Goal: Information Seeking & Learning: Find contact information

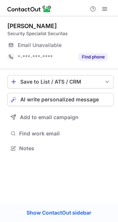
scroll to position [143, 118]
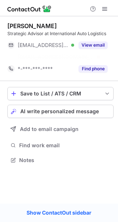
scroll to position [143, 118]
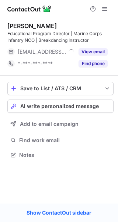
scroll to position [150, 118]
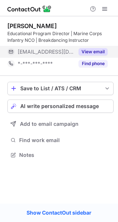
click at [88, 52] on button "View email" at bounding box center [93, 51] width 29 height 7
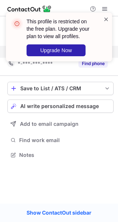
click at [104, 22] on span at bounding box center [107, 19] width 6 height 7
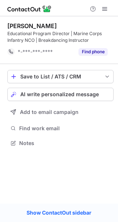
scroll to position [138, 118]
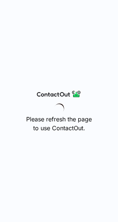
click at [95, 102] on div "Please refresh the page to use ContactOut." at bounding box center [59, 111] width 118 height 222
click at [72, 175] on div "Please refresh the page to use ContactOut." at bounding box center [59, 111] width 118 height 222
click at [22, 143] on div "Please refresh the page to use ContactOut." at bounding box center [59, 111] width 118 height 222
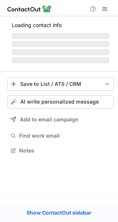
scroll to position [179, 118]
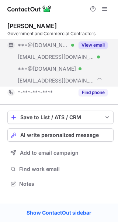
click at [93, 45] on button "View email" at bounding box center [93, 44] width 29 height 7
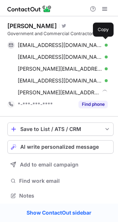
scroll to position [191, 113]
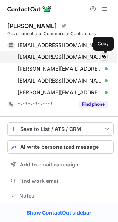
click at [104, 55] on span at bounding box center [104, 57] width 6 height 6
click at [103, 58] on span at bounding box center [104, 57] width 6 height 6
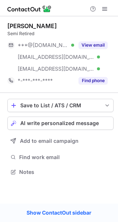
scroll to position [167, 118]
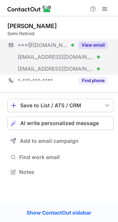
click at [92, 44] on button "View email" at bounding box center [93, 44] width 29 height 7
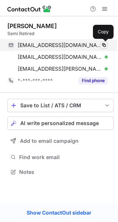
click at [104, 45] on span at bounding box center [104, 45] width 6 height 6
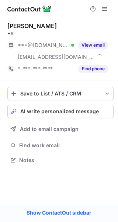
scroll to position [155, 118]
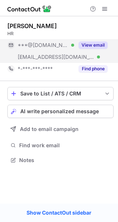
click at [95, 45] on button "View email" at bounding box center [93, 44] width 29 height 7
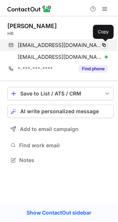
click at [104, 46] on span at bounding box center [104, 45] width 6 height 6
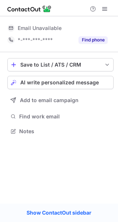
scroll to position [126, 118]
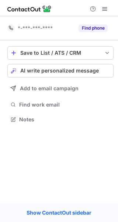
scroll to position [114, 118]
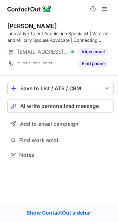
scroll to position [150, 118]
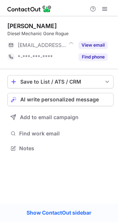
scroll to position [143, 118]
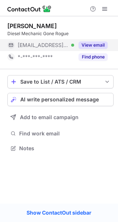
click at [98, 46] on button "View email" at bounding box center [93, 44] width 29 height 7
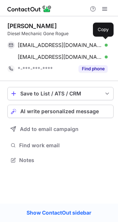
scroll to position [155, 118]
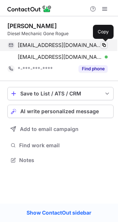
click at [104, 46] on span at bounding box center [104, 45] width 6 height 6
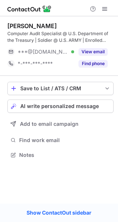
scroll to position [150, 118]
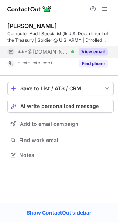
click at [84, 48] on button "View email" at bounding box center [93, 51] width 29 height 7
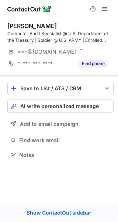
drag, startPoint x: 105, startPoint y: 54, endPoint x: 106, endPoint y: 45, distance: 9.4
click at [106, 45] on div "Eric K. Computer Audit Specialist @ U.S. Department of the Treasury | Soldier @…" at bounding box center [60, 45] width 107 height 47
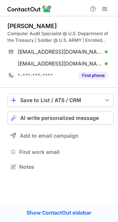
scroll to position [162, 118]
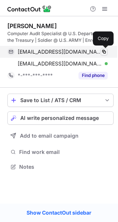
click at [106, 52] on span at bounding box center [104, 52] width 6 height 6
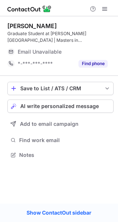
scroll to position [150, 118]
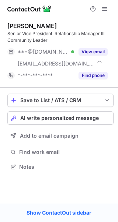
scroll to position [162, 118]
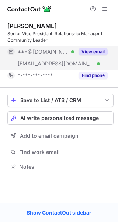
click at [86, 52] on button "View email" at bounding box center [93, 51] width 29 height 7
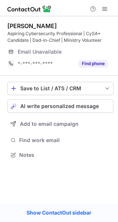
scroll to position [150, 118]
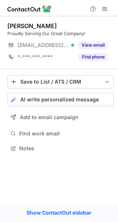
scroll to position [143, 118]
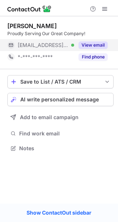
click at [83, 44] on button "View email" at bounding box center [93, 44] width 29 height 7
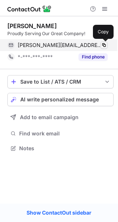
click at [105, 44] on span at bounding box center [104, 45] width 6 height 6
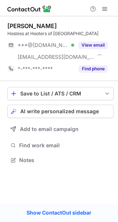
scroll to position [155, 118]
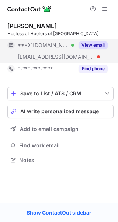
click at [93, 42] on button "View email" at bounding box center [93, 44] width 29 height 7
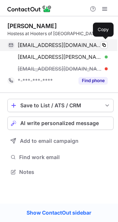
scroll to position [167, 118]
click at [105, 44] on span at bounding box center [104, 45] width 6 height 6
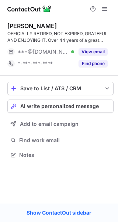
scroll to position [150, 118]
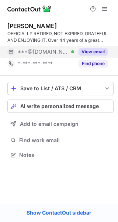
click at [94, 51] on button "View email" at bounding box center [93, 51] width 29 height 7
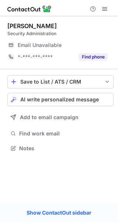
scroll to position [143, 118]
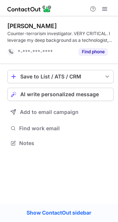
scroll to position [138, 118]
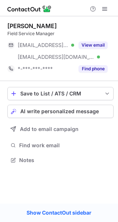
scroll to position [155, 118]
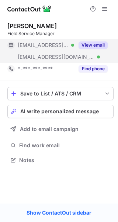
click at [93, 44] on button "View email" at bounding box center [93, 44] width 29 height 7
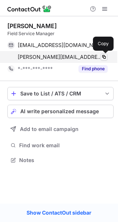
click at [106, 58] on span at bounding box center [104, 57] width 6 height 6
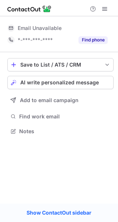
scroll to position [126, 118]
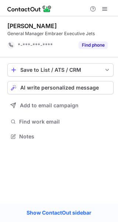
scroll to position [131, 118]
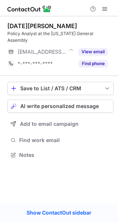
scroll to position [150, 118]
